Goal: Find specific page/section: Find specific page/section

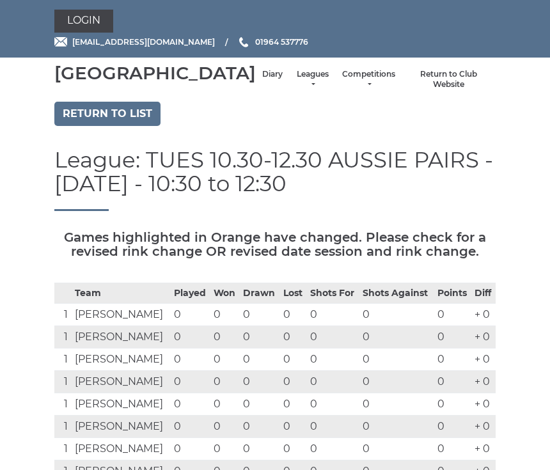
click at [262, 80] on link "Diary" at bounding box center [272, 74] width 20 height 11
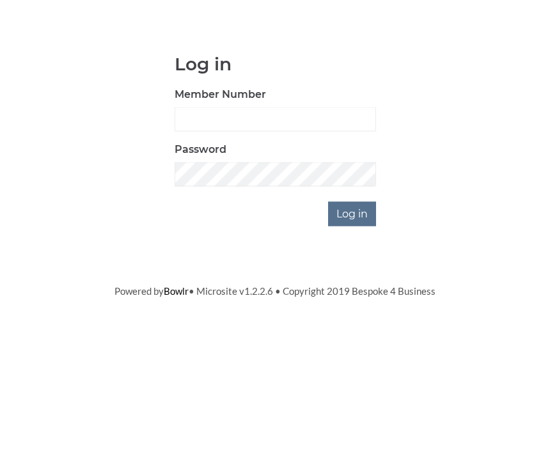
scroll to position [106, 0]
type input "0930"
click at [353, 307] on input "Log in" at bounding box center [352, 319] width 48 height 24
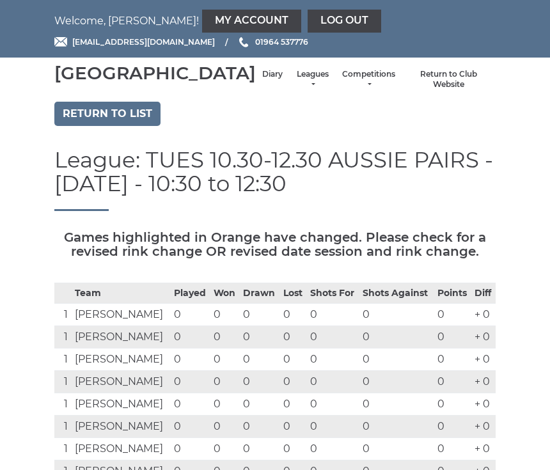
click at [262, 80] on link "Diary" at bounding box center [272, 74] width 20 height 11
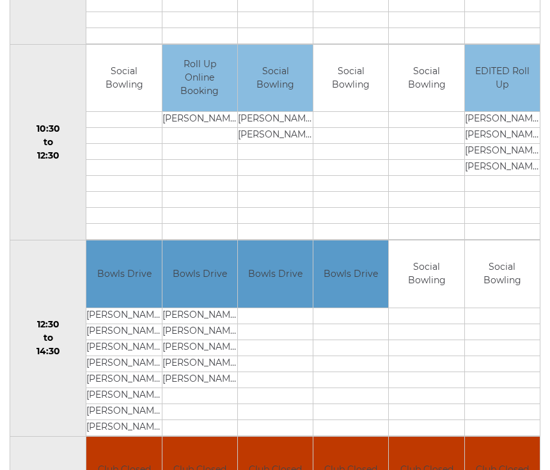
scroll to position [385, 0]
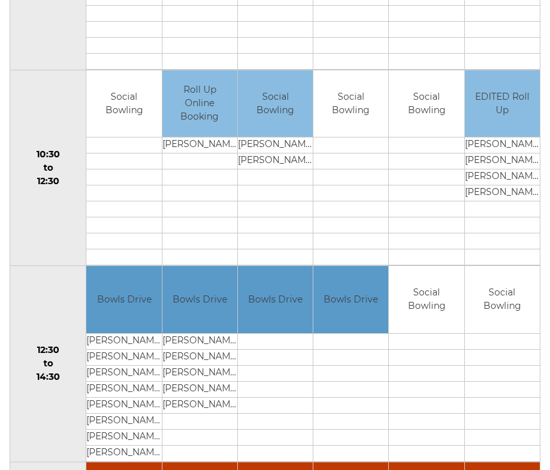
scroll to position [385, 0]
